Goal: Task Accomplishment & Management: Complete application form

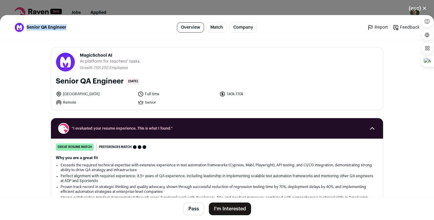
drag, startPoint x: 74, startPoint y: 28, endPoint x: 26, endPoint y: 28, distance: 47.6
click at [26, 28] on div "Senior QA Engineer" at bounding box center [80, 28] width 132 height 10
copy span "Senior QA Engineer"
drag, startPoint x: 119, startPoint y: 53, endPoint x: 80, endPoint y: 53, distance: 39.2
click at [80, 53] on header "MagicSchool AI magicschool.ai Public / Private Private Valuation Unknown Compan…" at bounding box center [217, 61] width 323 height 19
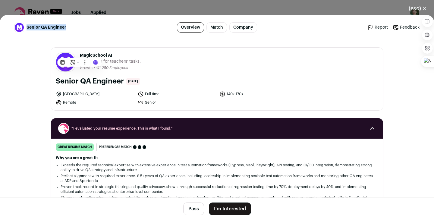
copy span "MagicSchool AI"
click at [227, 208] on button "I'm Interested" at bounding box center [230, 209] width 42 height 13
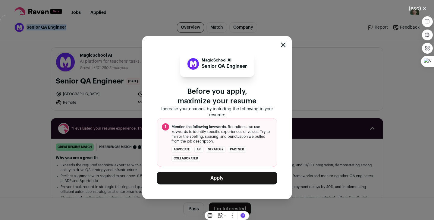
click at [223, 181] on button "Apply" at bounding box center [217, 178] width 121 height 13
